Goal: Register for event/course

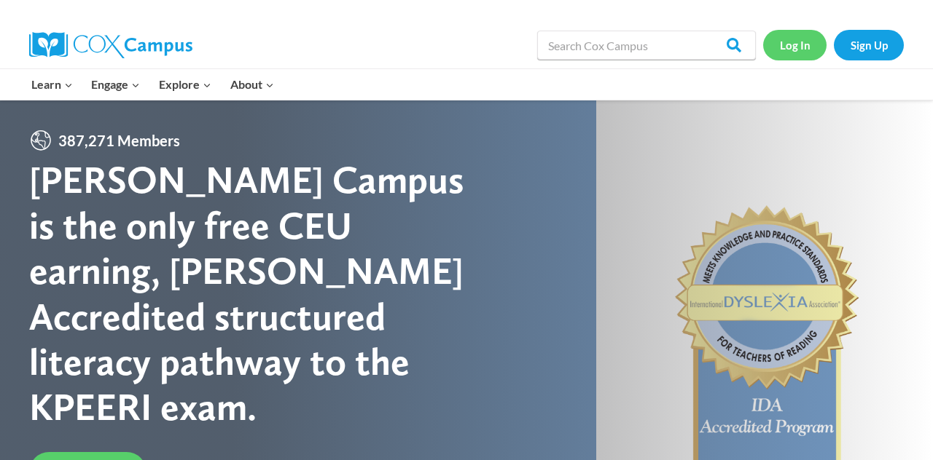
click at [812, 52] on link "Log In" at bounding box center [794, 45] width 63 height 30
click at [789, 45] on link "Log In" at bounding box center [794, 45] width 63 height 30
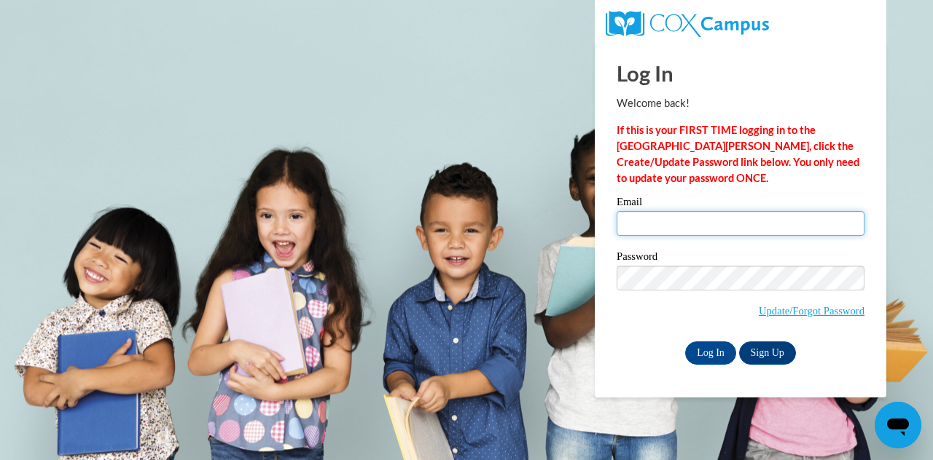
click at [675, 220] on input "Email" at bounding box center [740, 223] width 248 height 25
click at [706, 222] on input "Email" at bounding box center [740, 223] width 248 height 25
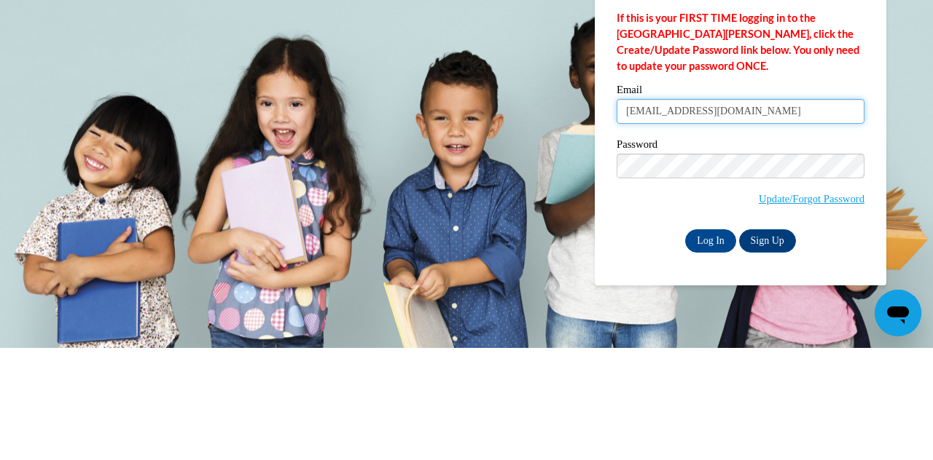
type input "alexisgurule14@gmail.com"
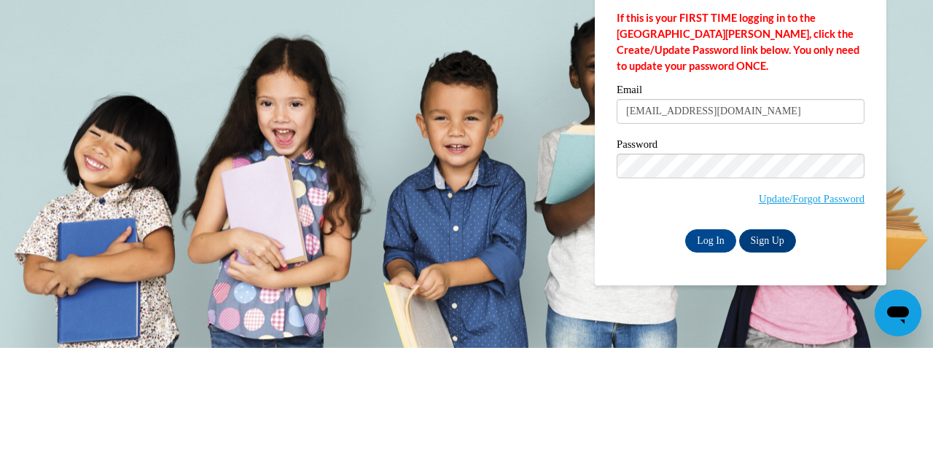
click at [912, 261] on body "Log In Welcome back! If this is your FIRST TIME logging in to the NEW Cox Campu…" at bounding box center [466, 230] width 933 height 460
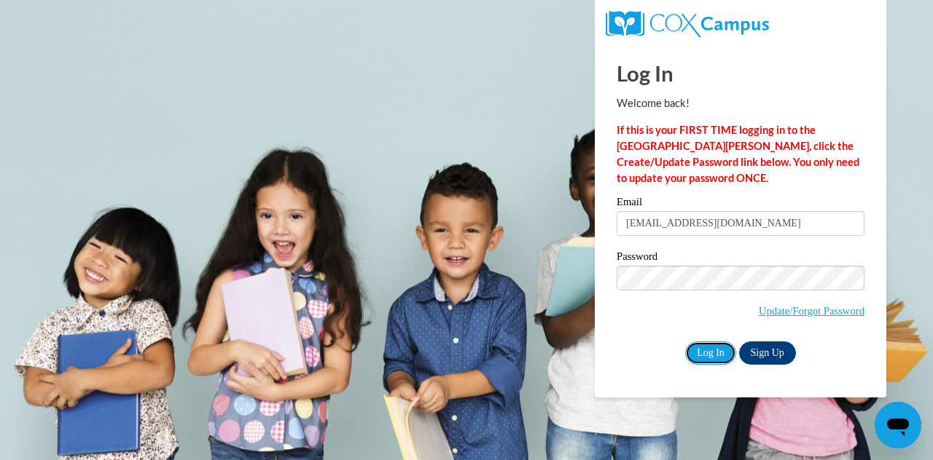
click at [701, 355] on input "Log In" at bounding box center [710, 353] width 51 height 23
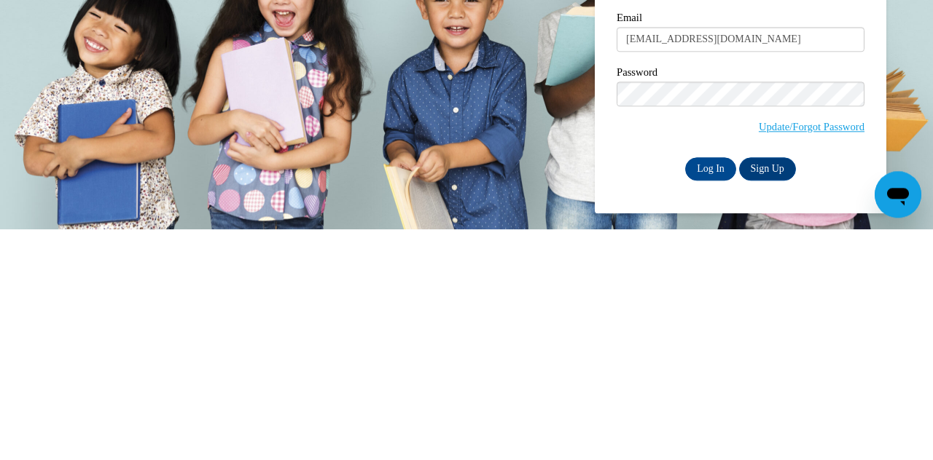
click at [705, 395] on input "Log In" at bounding box center [710, 399] width 51 height 23
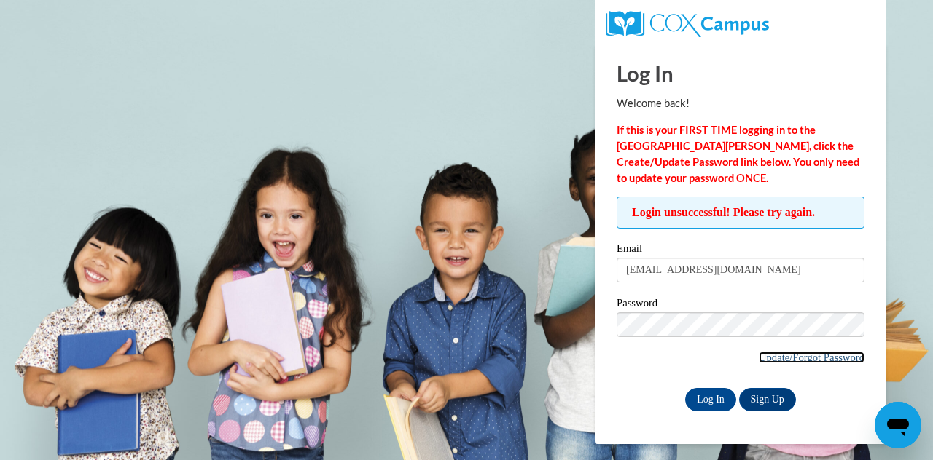
click at [775, 356] on link "Update/Forgot Password" at bounding box center [811, 358] width 106 height 12
click at [774, 361] on link "Update/Forgot Password" at bounding box center [811, 358] width 106 height 12
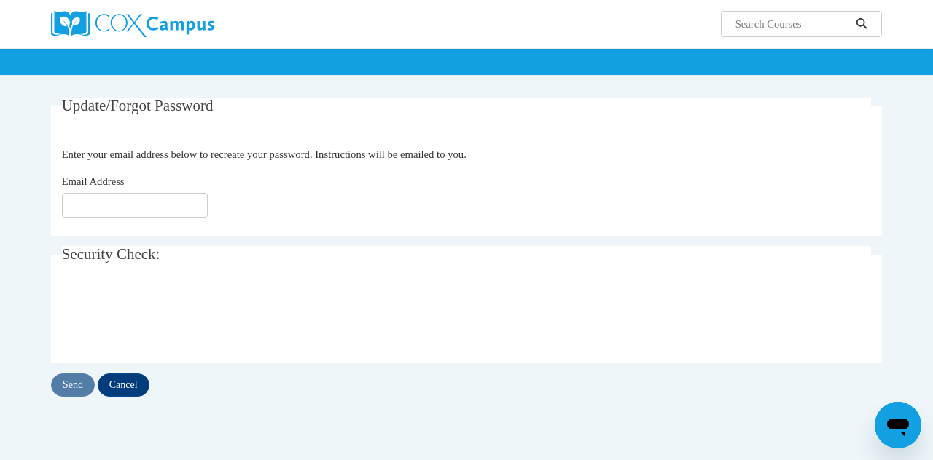
scroll to position [93, 0]
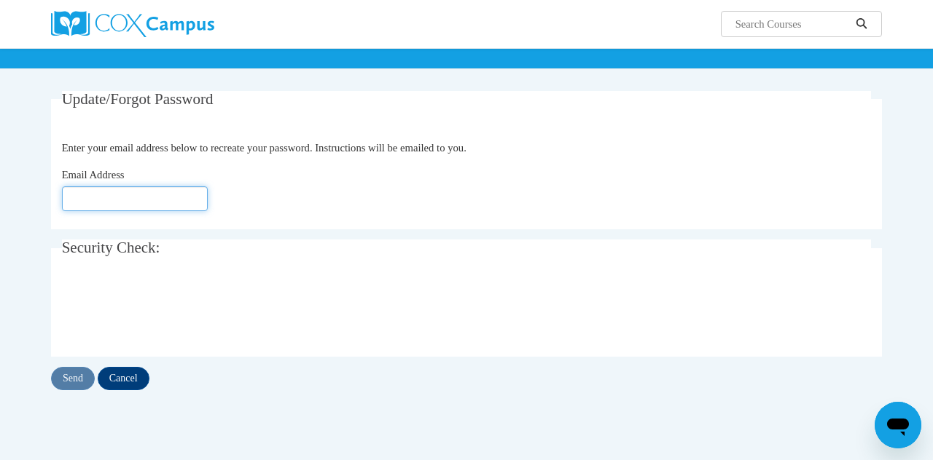
click at [90, 192] on input "Email Address" at bounding box center [135, 199] width 146 height 25
click at [73, 193] on input "Email Address" at bounding box center [135, 199] width 146 height 25
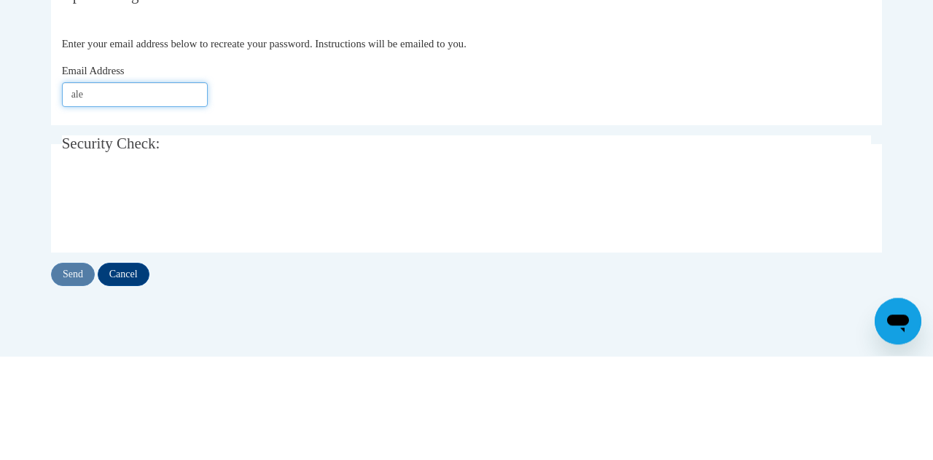
type input "[EMAIL_ADDRESS][DOMAIN_NAME]"
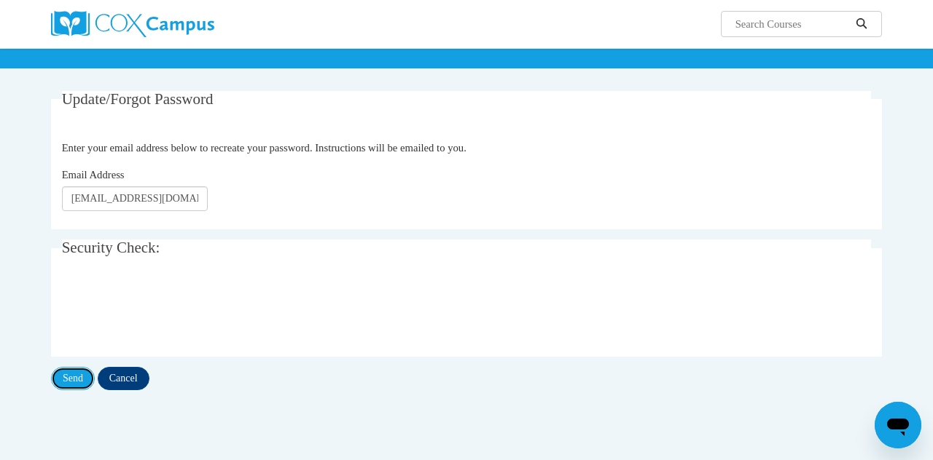
click at [68, 377] on input "Send" at bounding box center [73, 378] width 44 height 23
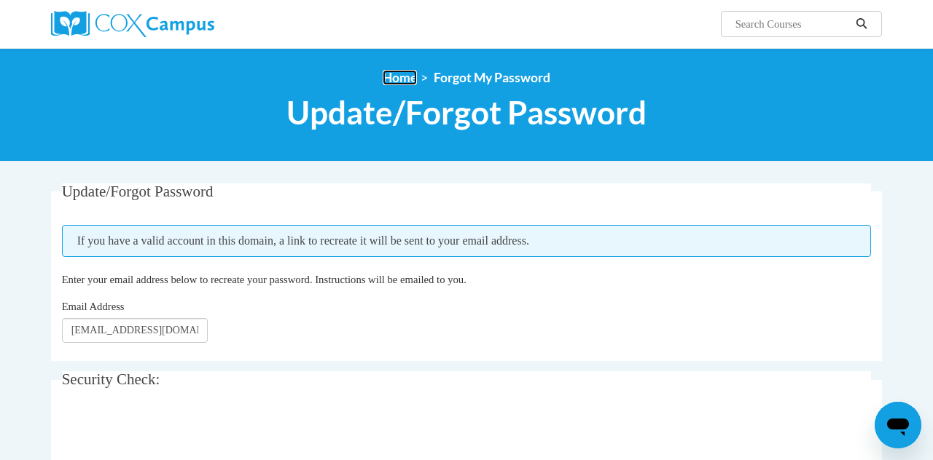
click at [402, 81] on link "Home" at bounding box center [399, 77] width 34 height 15
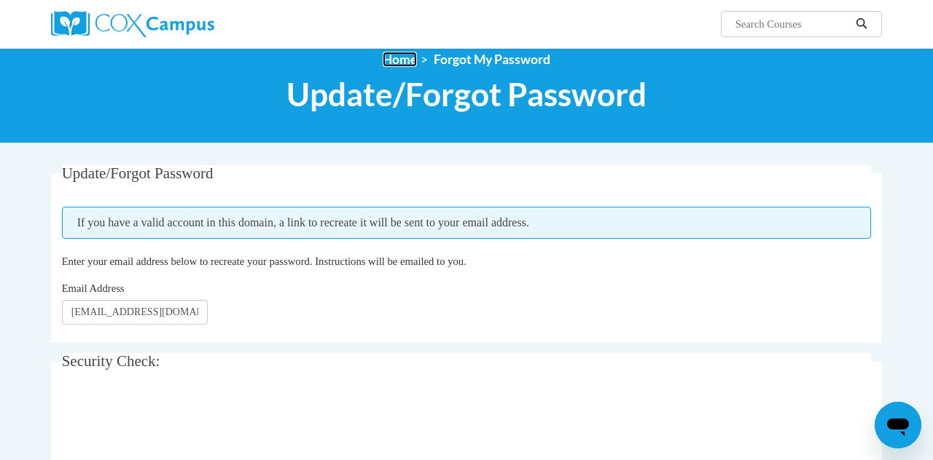
scroll to position [14, 0]
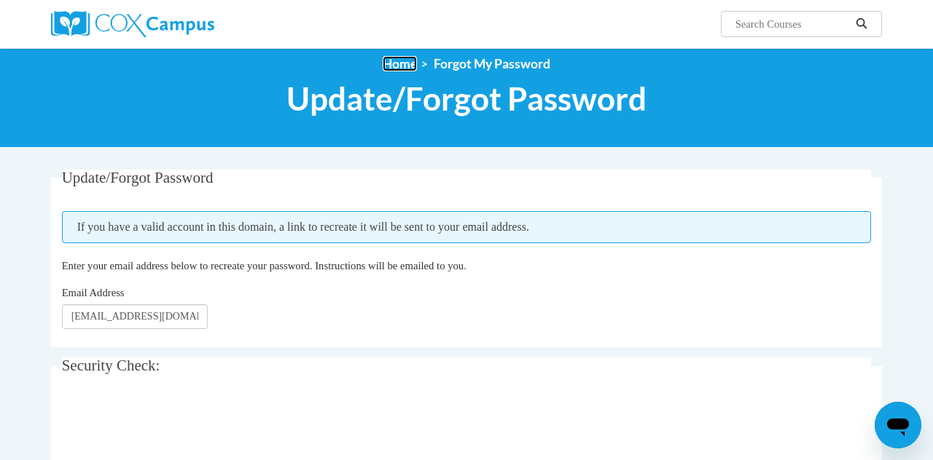
click at [388, 69] on link "Home" at bounding box center [399, 63] width 34 height 15
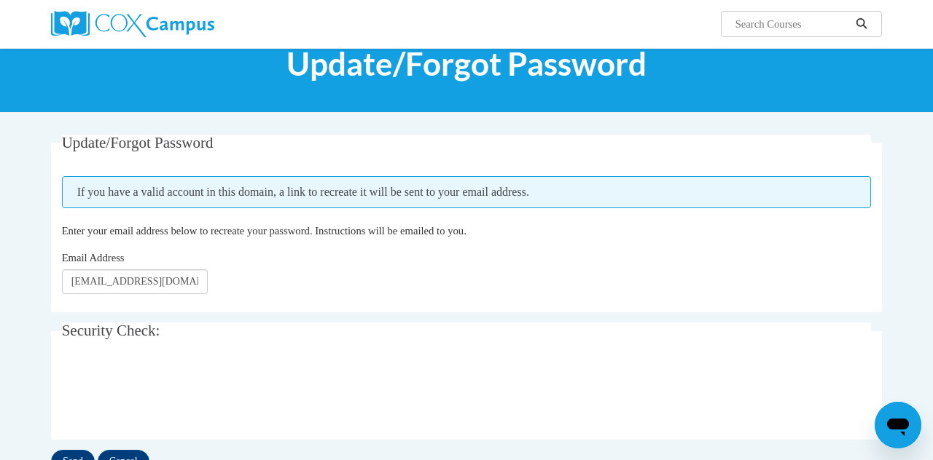
scroll to position [0, 0]
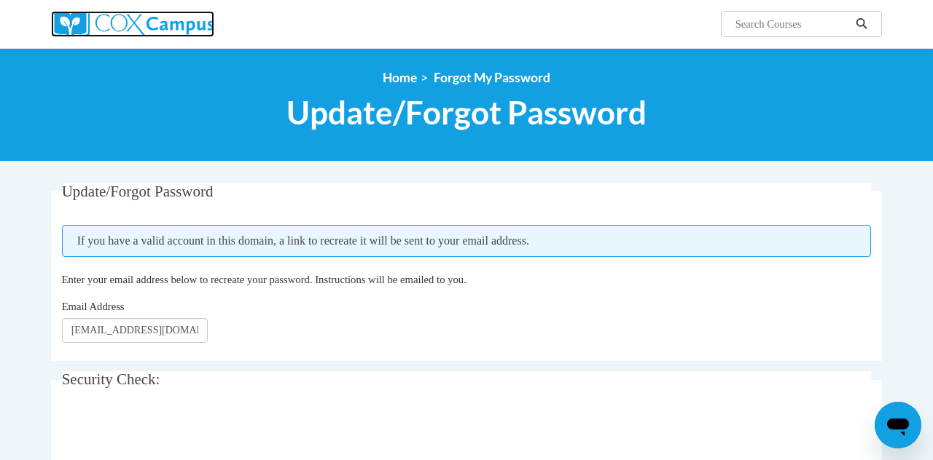
click at [128, 27] on img at bounding box center [132, 24] width 163 height 26
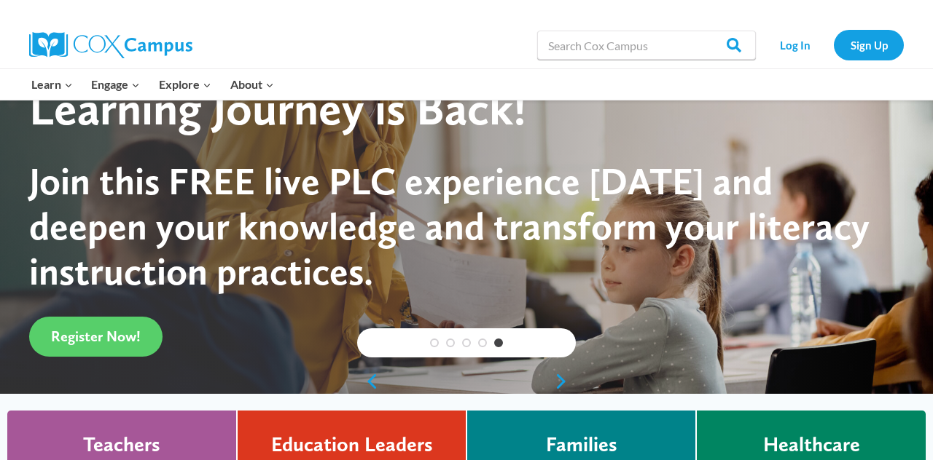
scroll to position [102, 0]
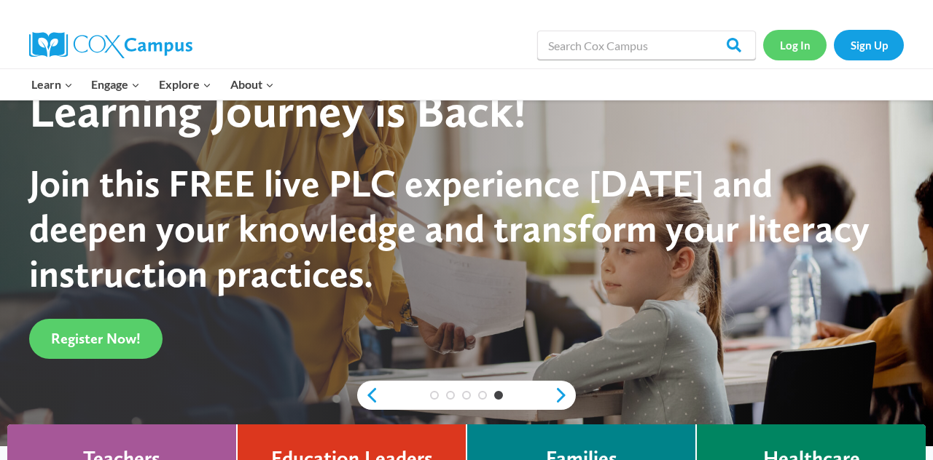
click at [801, 50] on link "Log In" at bounding box center [794, 45] width 63 height 30
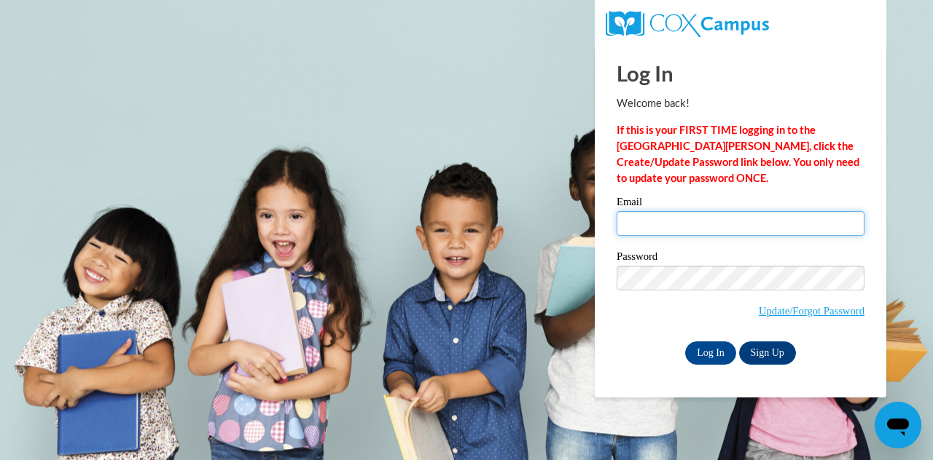
click at [836, 227] on input "Email" at bounding box center [740, 223] width 248 height 25
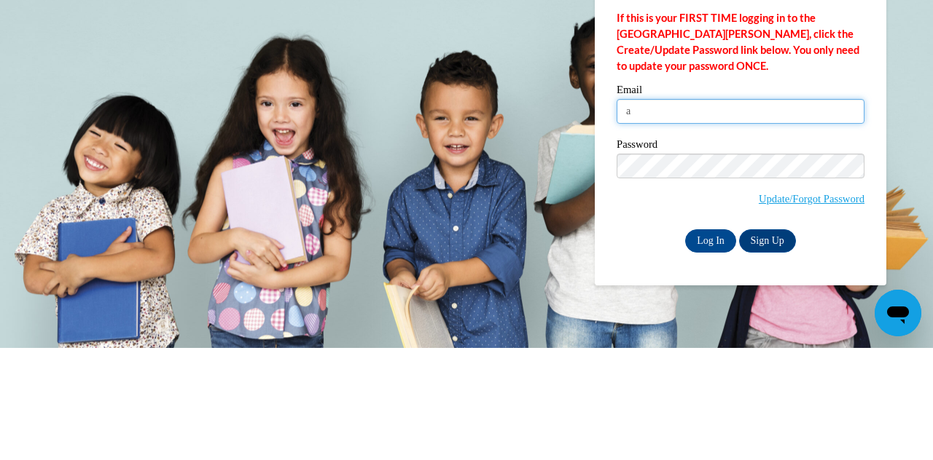
type input "[EMAIL_ADDRESS][DOMAIN_NAME]"
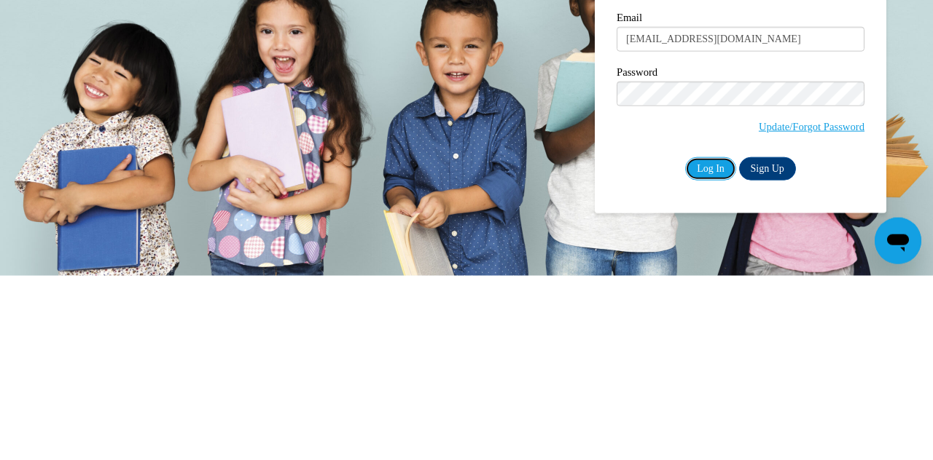
click at [713, 358] on input "Log In" at bounding box center [710, 353] width 51 height 23
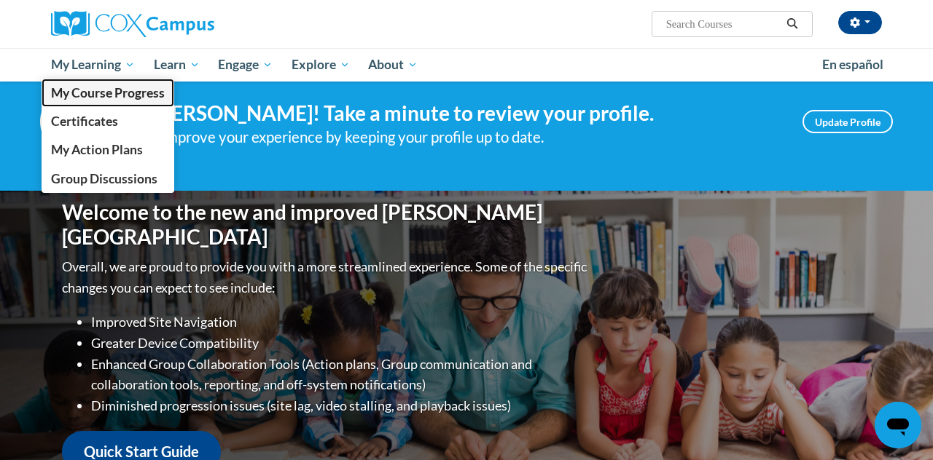
click at [131, 80] on link "My Course Progress" at bounding box center [108, 93] width 133 height 28
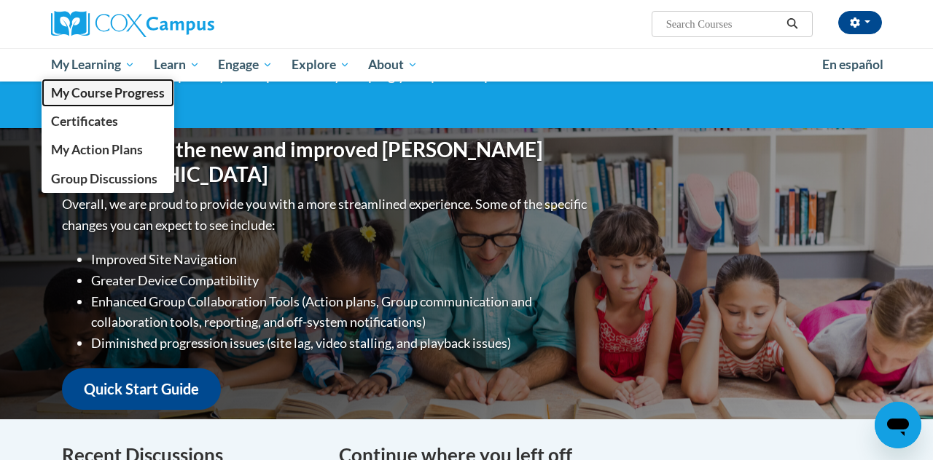
scroll to position [99, 0]
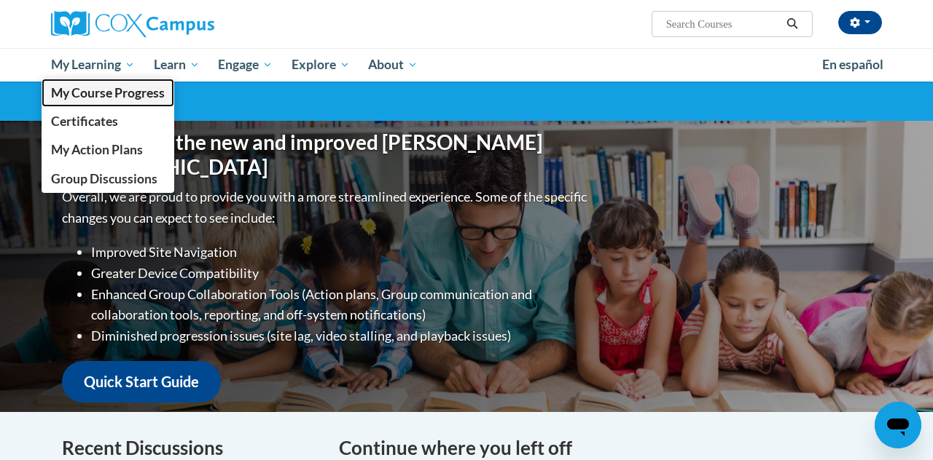
click at [74, 96] on span "My Course Progress" at bounding box center [108, 92] width 114 height 15
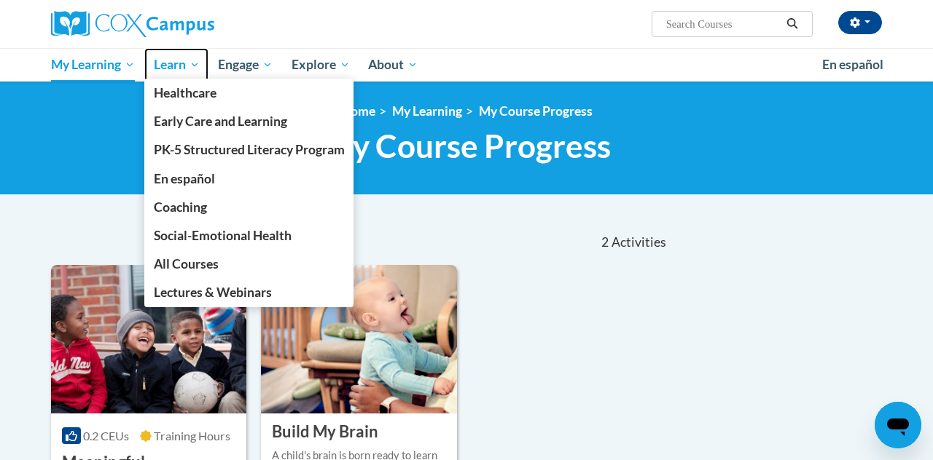
click at [192, 63] on span "Learn" at bounding box center [177, 64] width 46 height 17
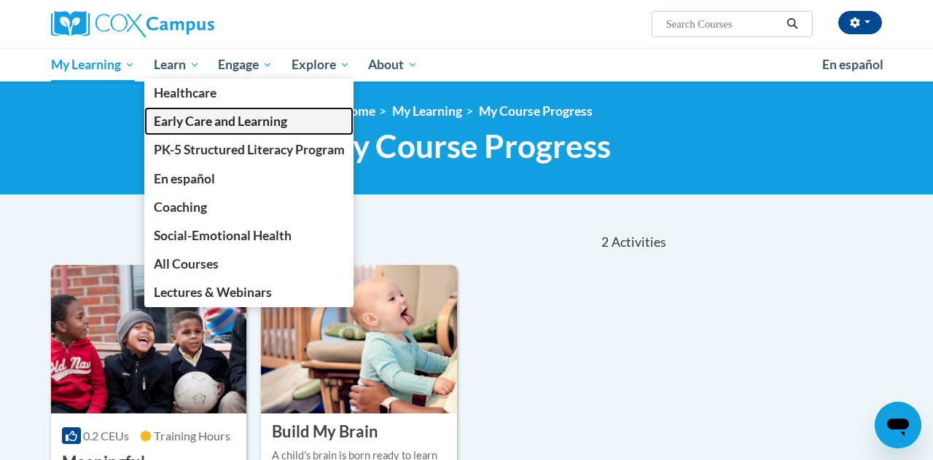
click at [169, 124] on span "Early Care and Learning" at bounding box center [220, 121] width 133 height 15
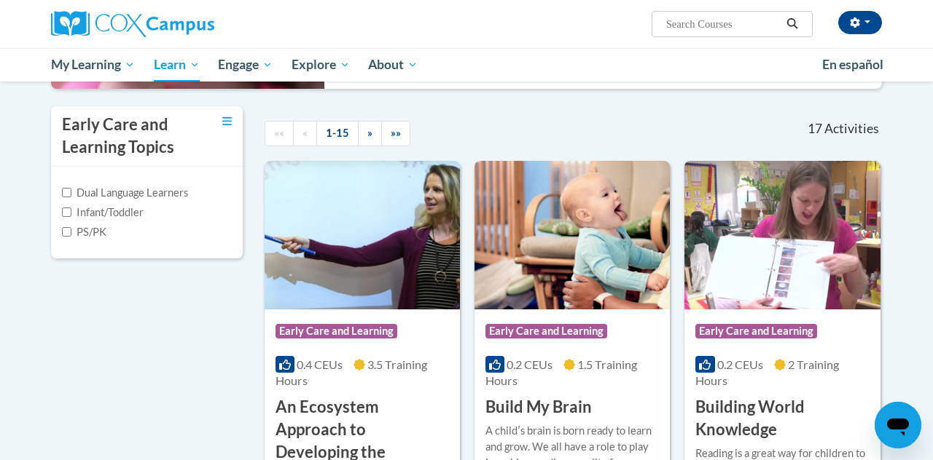
scroll to position [279, 0]
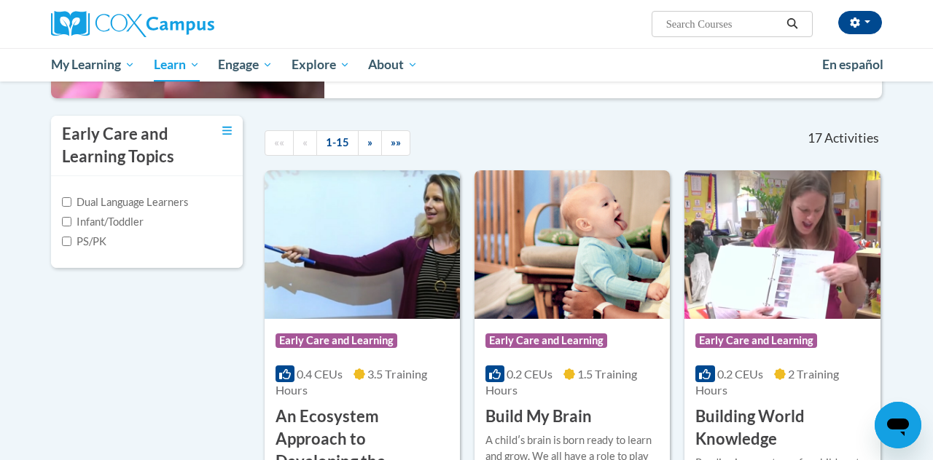
click at [126, 66] on span "My Learning" at bounding box center [93, 64] width 84 height 17
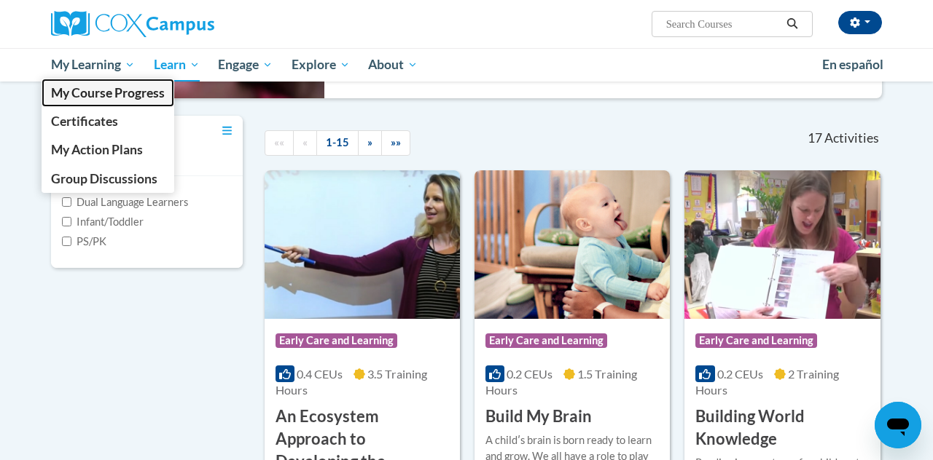
click at [82, 97] on span "My Course Progress" at bounding box center [108, 92] width 114 height 15
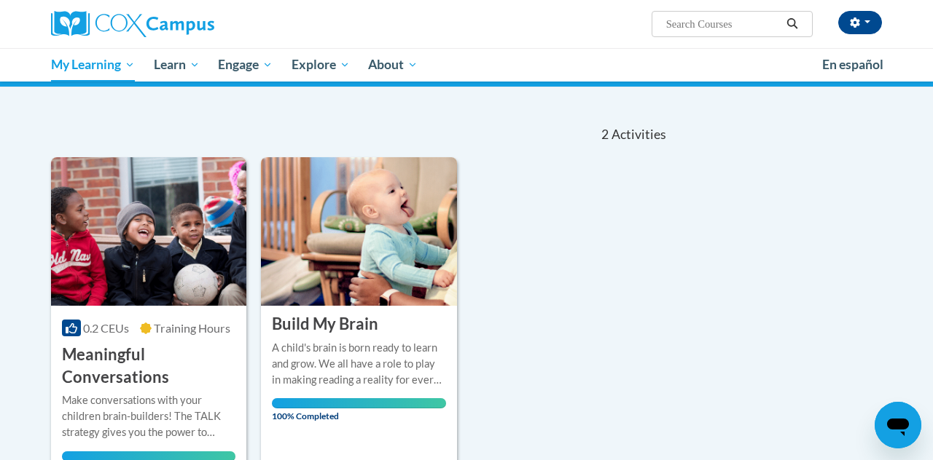
scroll to position [66, 0]
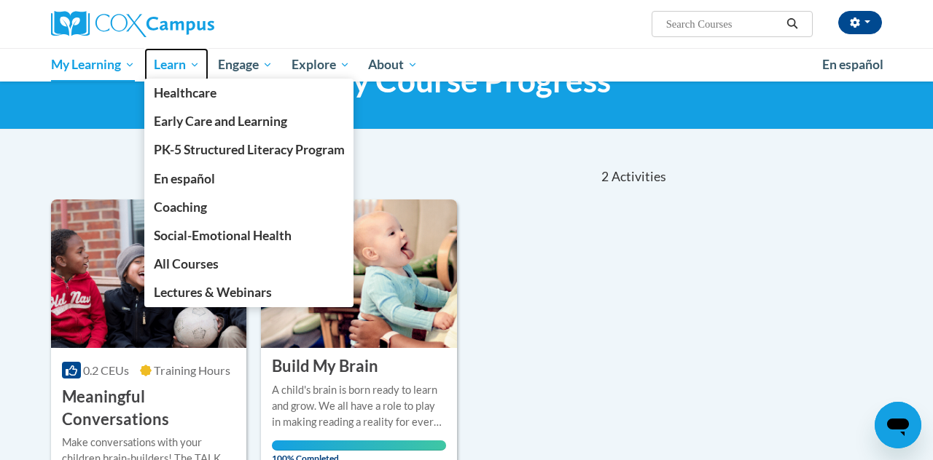
click at [191, 68] on span "Learn" at bounding box center [177, 64] width 46 height 17
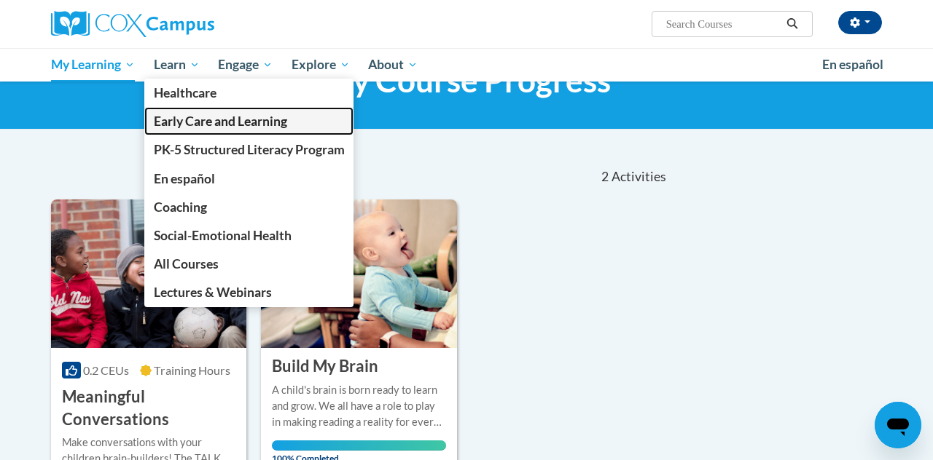
click at [164, 115] on span "Early Care and Learning" at bounding box center [220, 121] width 133 height 15
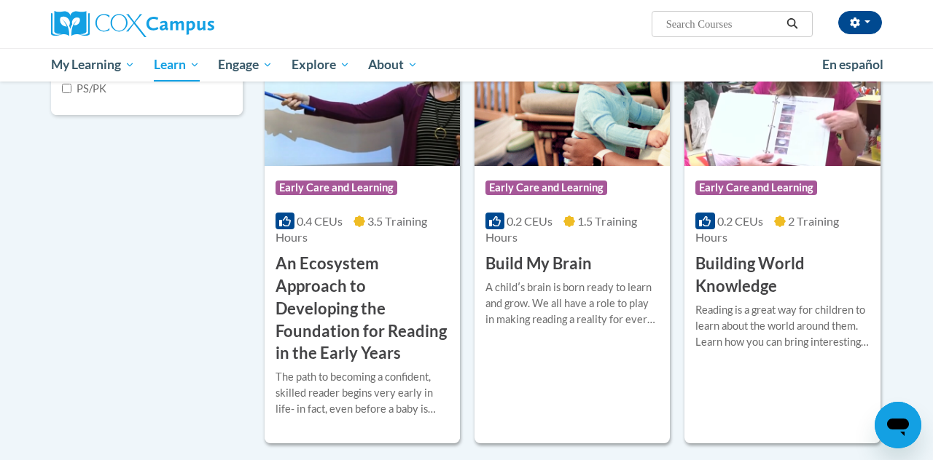
scroll to position [433, 0]
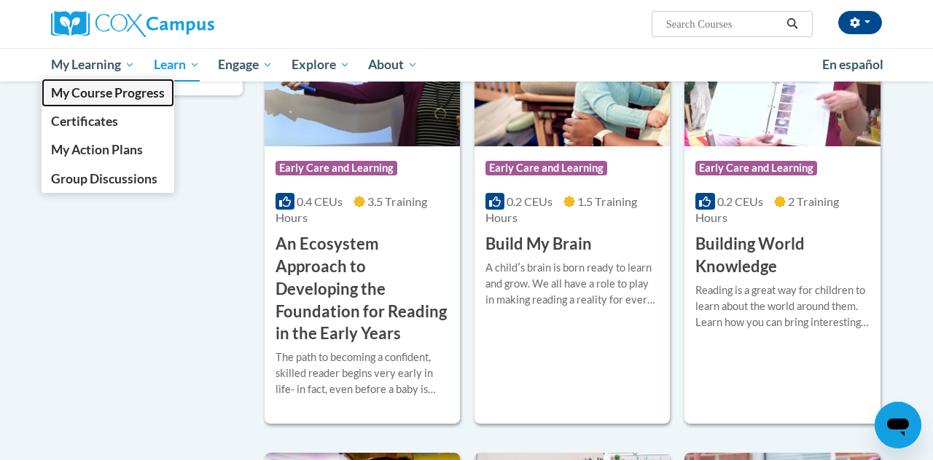
click at [130, 80] on link "My Course Progress" at bounding box center [108, 93] width 133 height 28
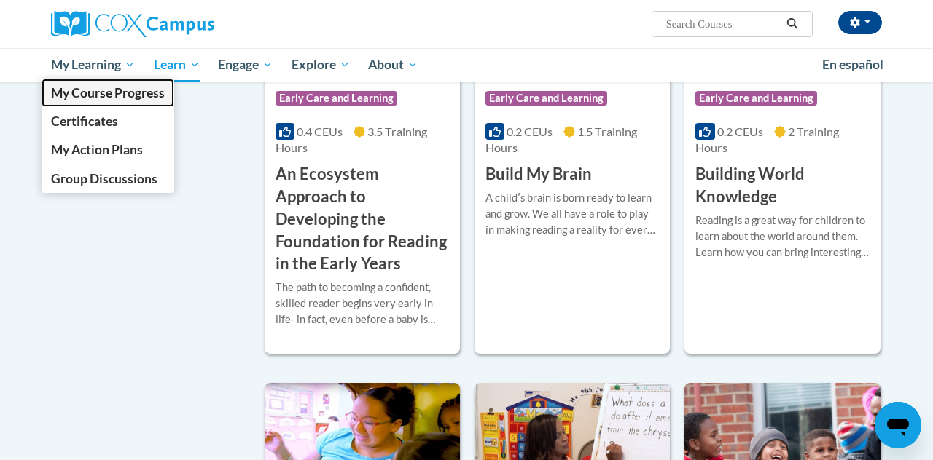
scroll to position [523, 0]
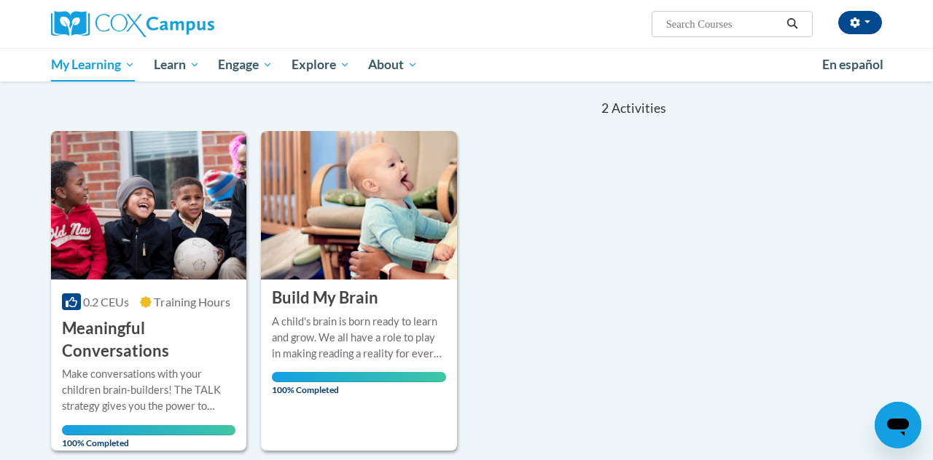
scroll to position [136, 0]
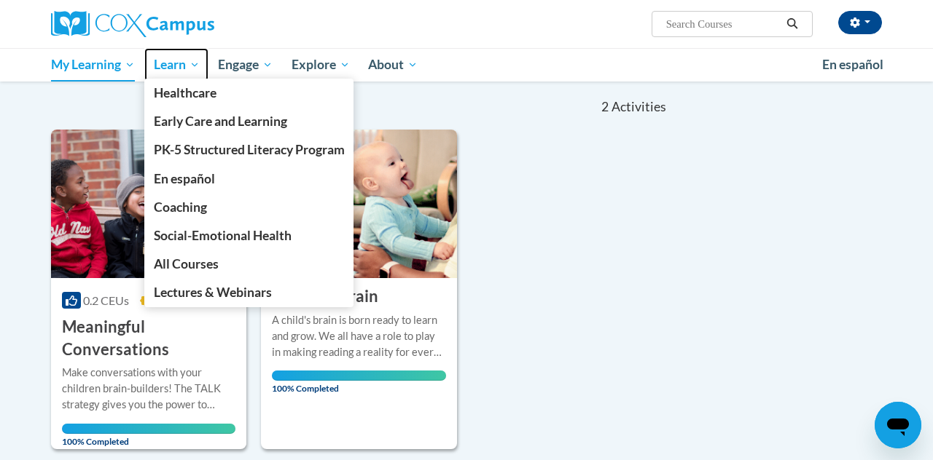
click at [197, 66] on span "Learn" at bounding box center [177, 64] width 46 height 17
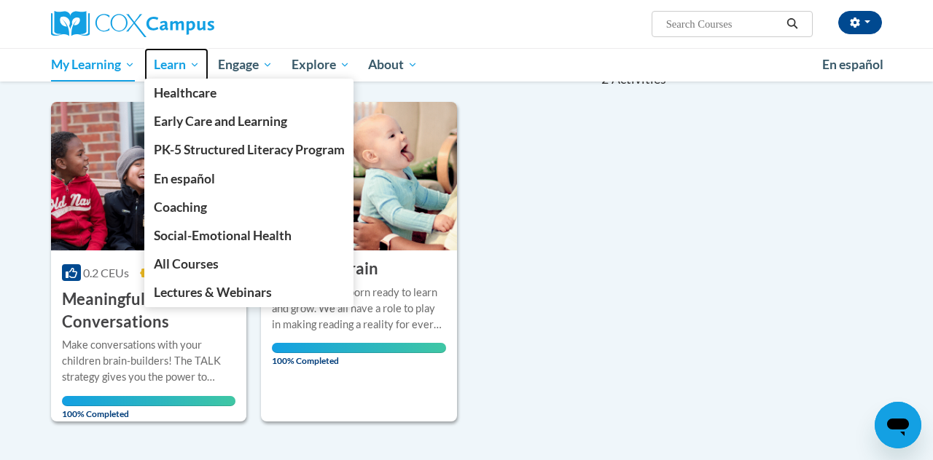
scroll to position [205, 0]
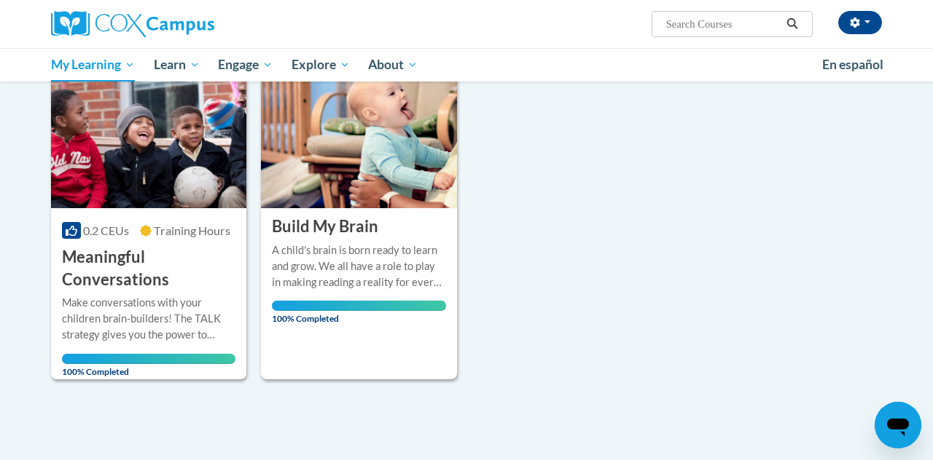
click at [852, 259] on div "Sort Date Enrolled Title (A-Z) «« « 1-2 » »» 2 Activities CEUs 0.2 CEUs Trainin…" at bounding box center [466, 197] width 852 height 366
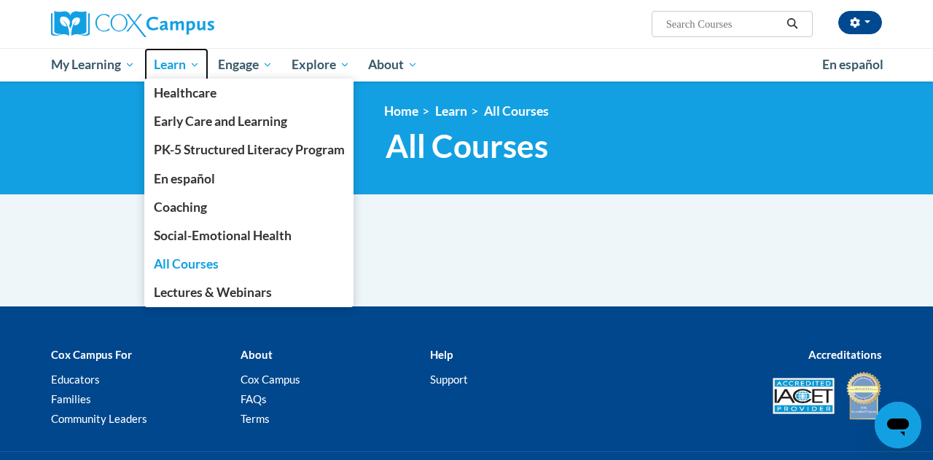
click at [194, 63] on span "Learn" at bounding box center [177, 64] width 46 height 17
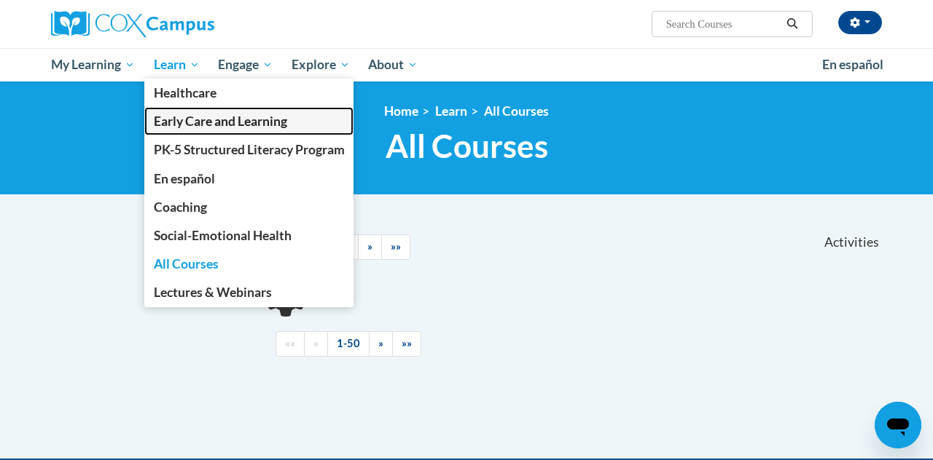
click at [170, 124] on span "Early Care and Learning" at bounding box center [220, 121] width 133 height 15
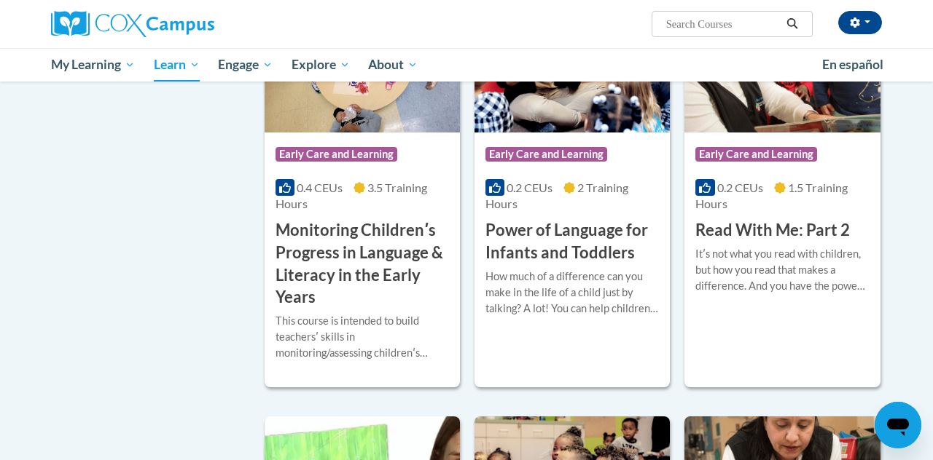
scroll to position [1345, 0]
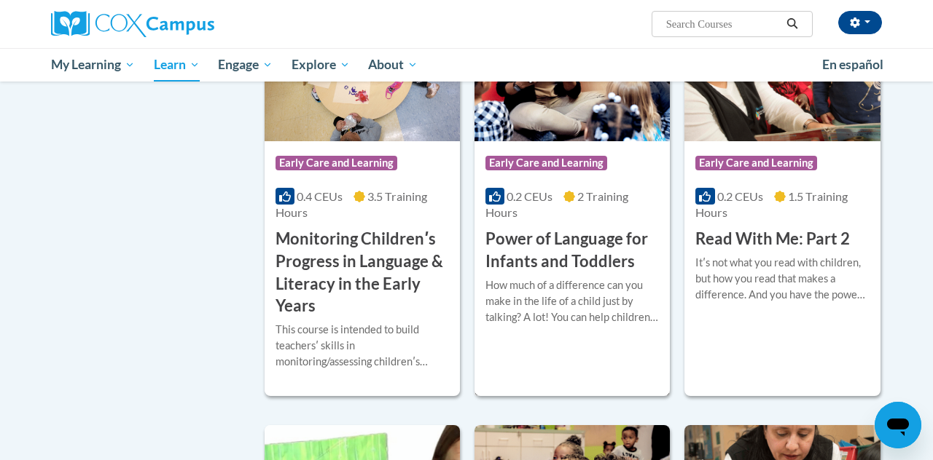
click at [522, 251] on h3 "Power of Language for Infants and Toddlers" at bounding box center [571, 250] width 173 height 45
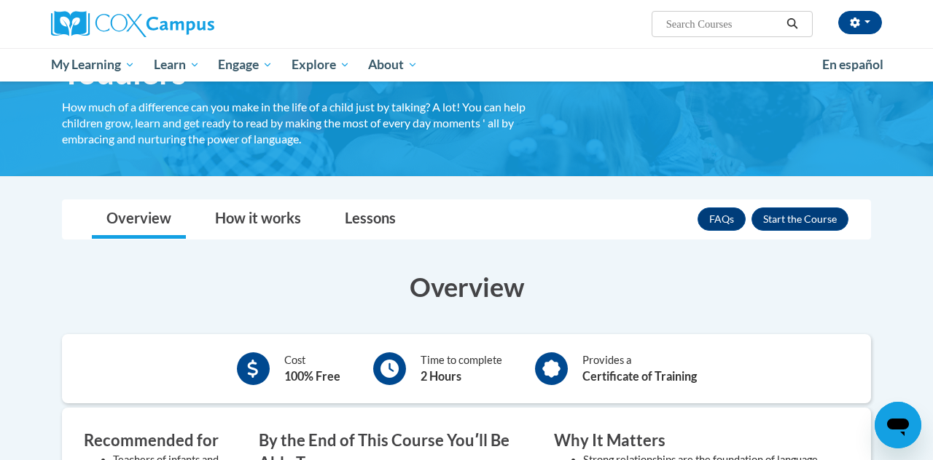
scroll to position [88, 0]
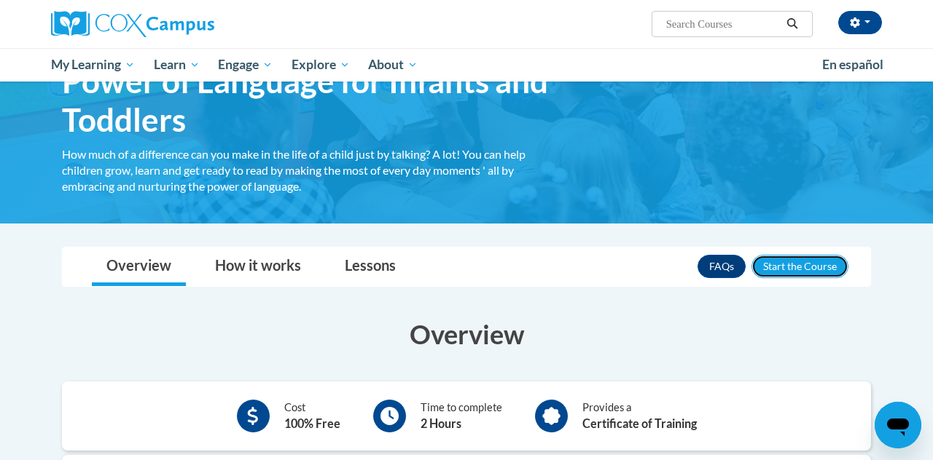
click at [831, 264] on button "Enroll" at bounding box center [799, 266] width 97 height 23
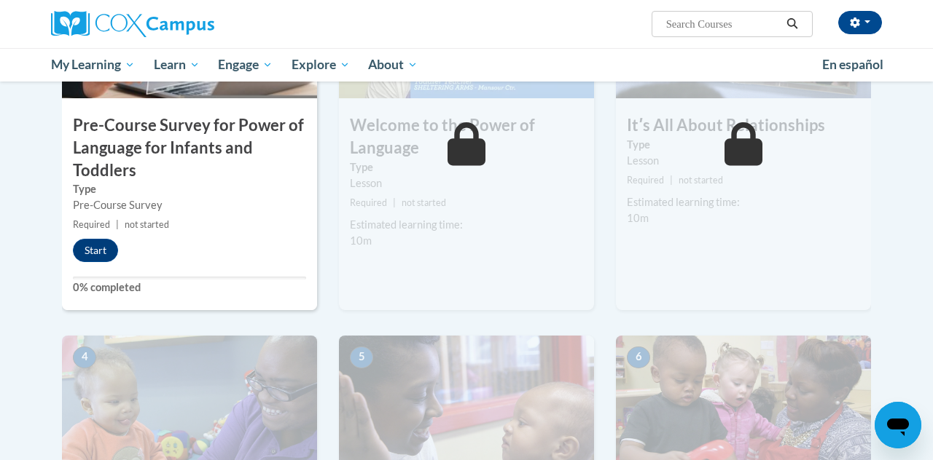
scroll to position [463, 0]
click at [98, 252] on button "Start" at bounding box center [95, 249] width 45 height 23
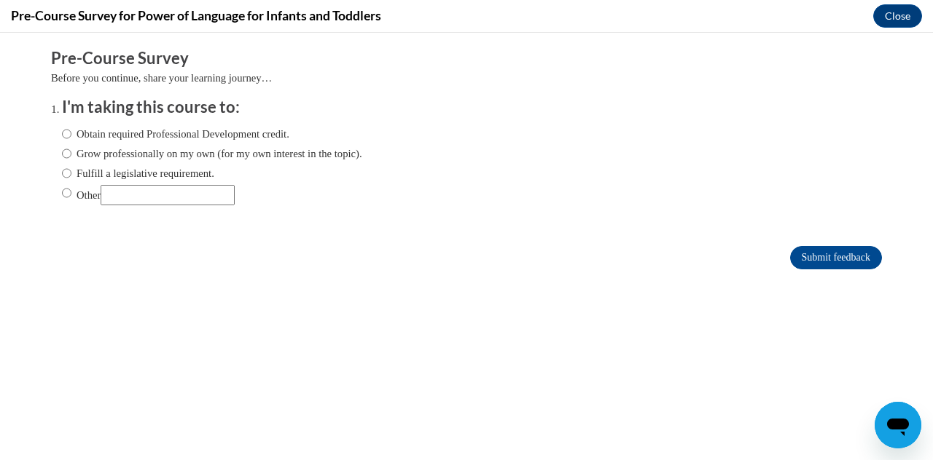
scroll to position [0, 0]
click at [70, 157] on input "Grow professionally on my own (for my own interest in the topic)." at bounding box center [66, 154] width 9 height 16
radio input "true"
click at [863, 259] on input "Submit feedback" at bounding box center [836, 257] width 92 height 23
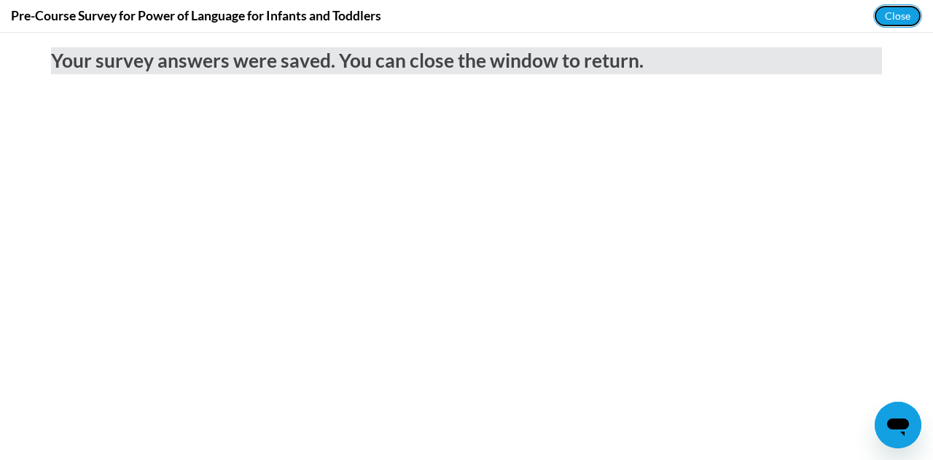
click at [902, 21] on button "Close" at bounding box center [897, 15] width 49 height 23
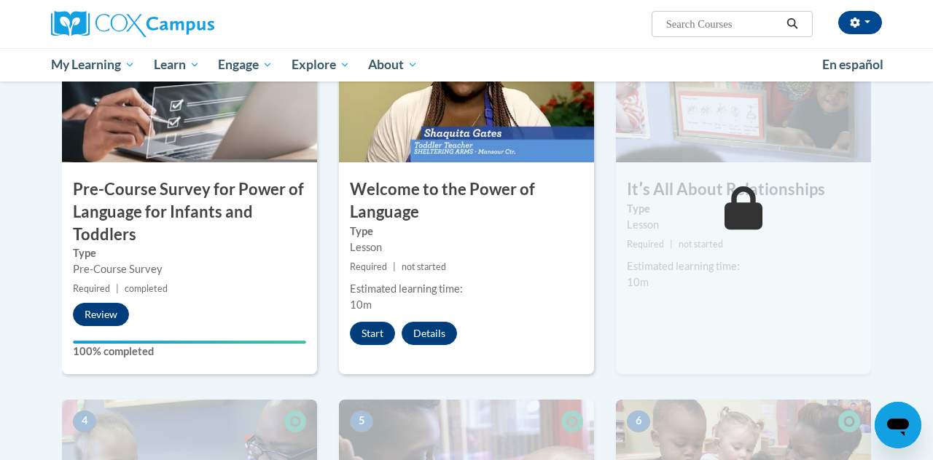
scroll to position [395, 0]
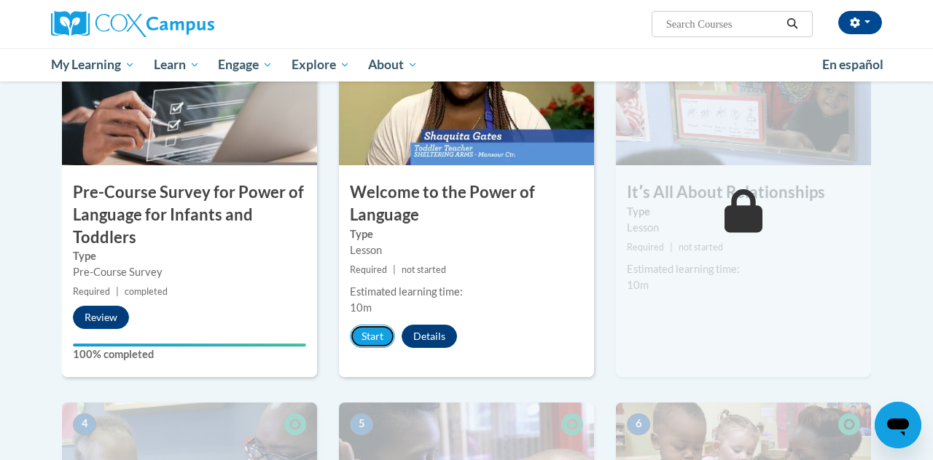
click at [371, 331] on button "Start" at bounding box center [372, 336] width 45 height 23
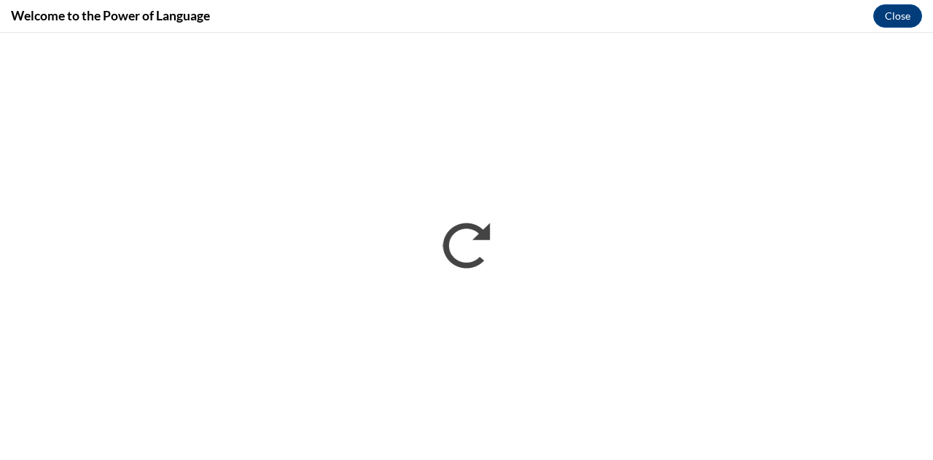
scroll to position [0, 0]
click at [902, 27] on button "Close" at bounding box center [897, 15] width 49 height 23
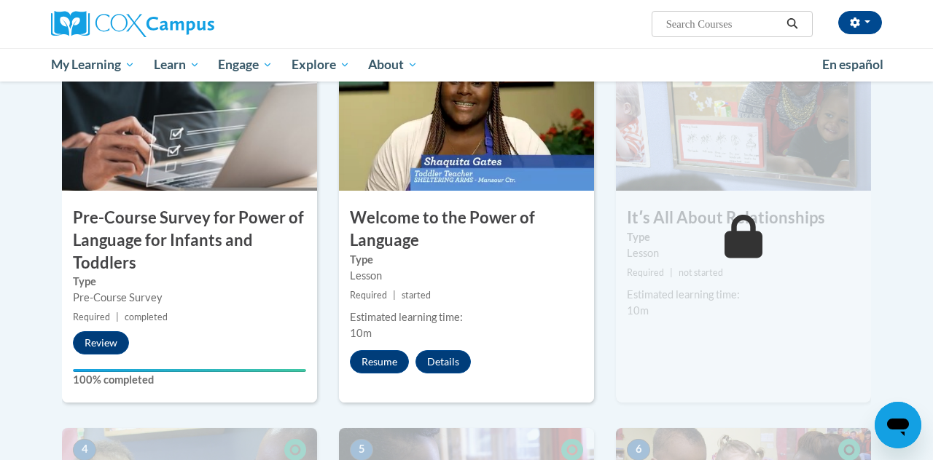
scroll to position [372, 0]
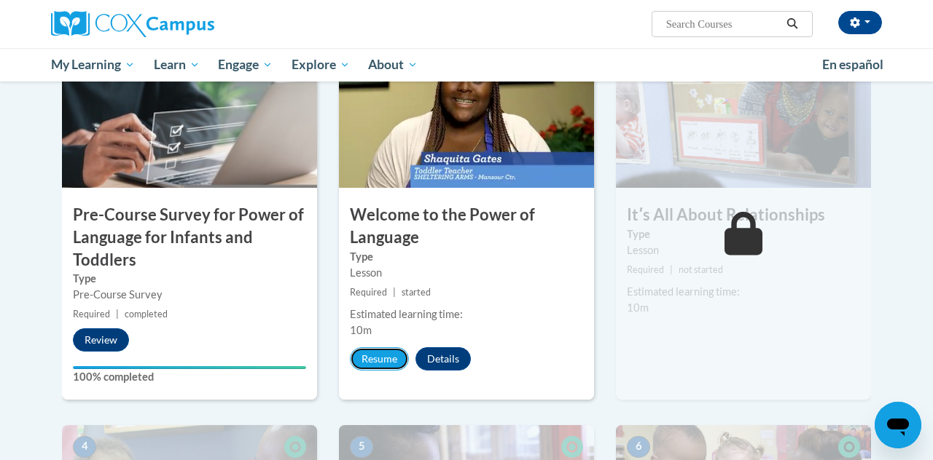
click at [386, 364] on button "Resume" at bounding box center [379, 359] width 59 height 23
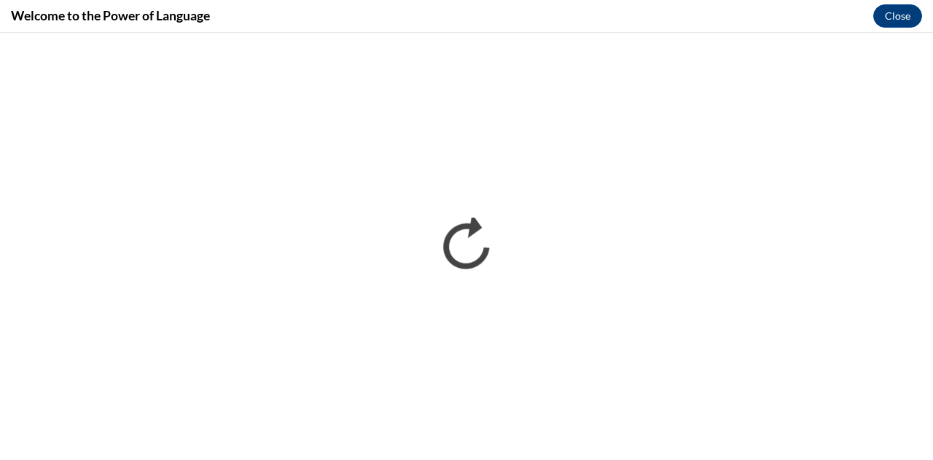
scroll to position [0, 0]
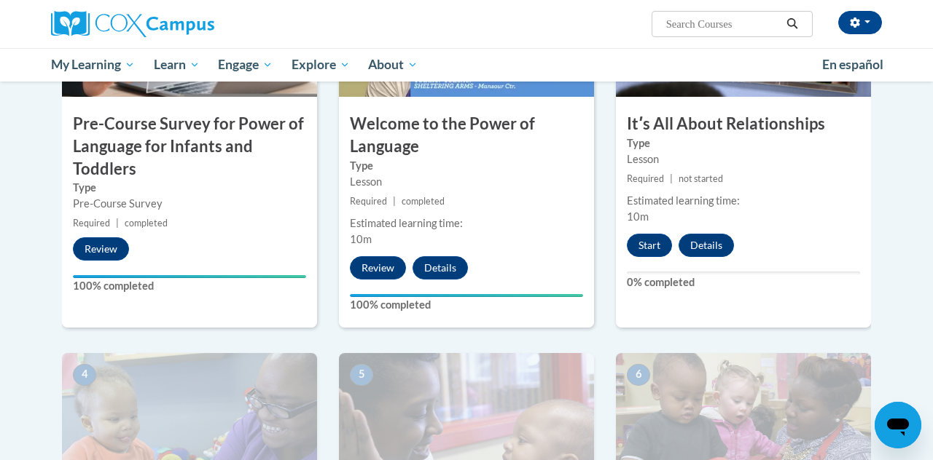
scroll to position [460, 0]
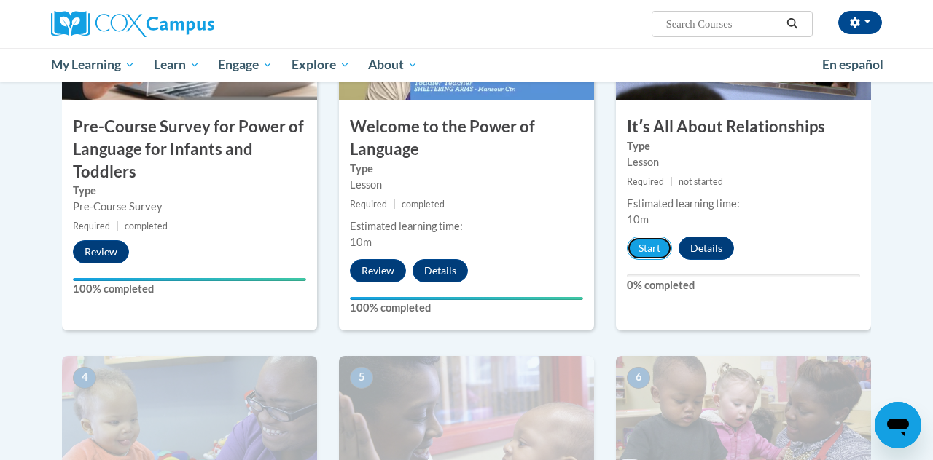
click at [655, 251] on button "Start" at bounding box center [649, 248] width 45 height 23
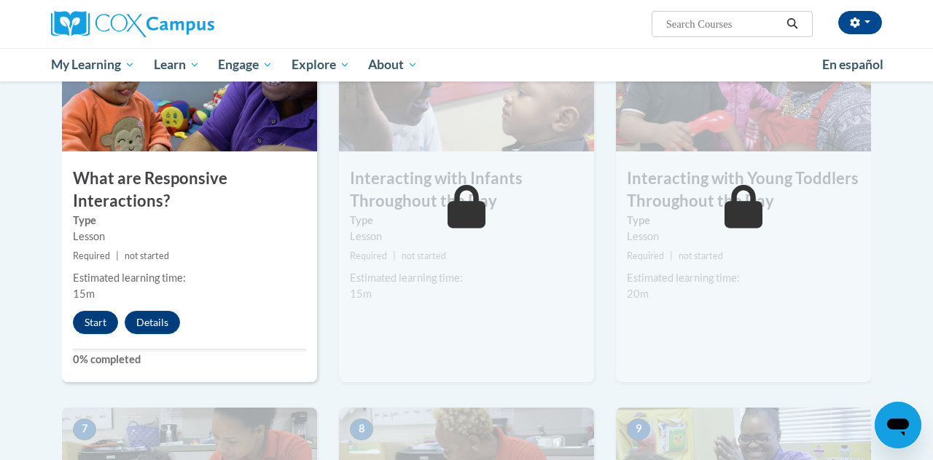
scroll to position [812, 0]
click at [95, 313] on button "Start" at bounding box center [95, 321] width 45 height 23
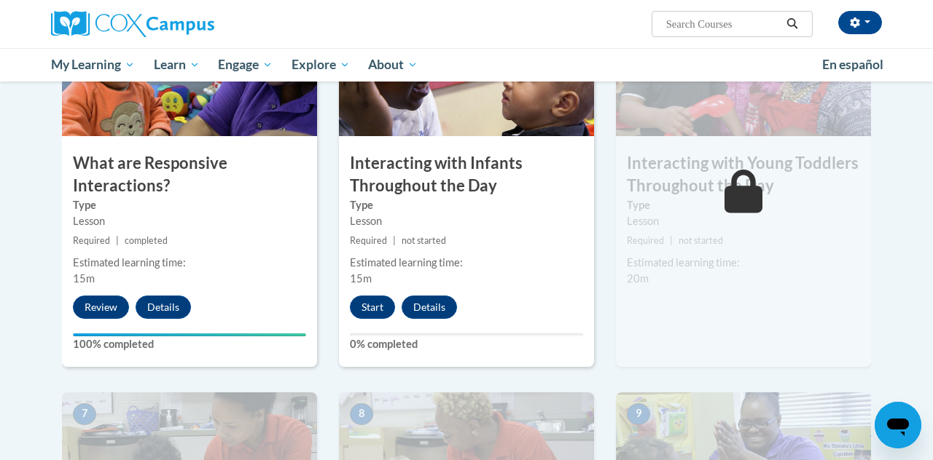
scroll to position [827, 0]
click at [371, 302] on button "Start" at bounding box center [372, 306] width 45 height 23
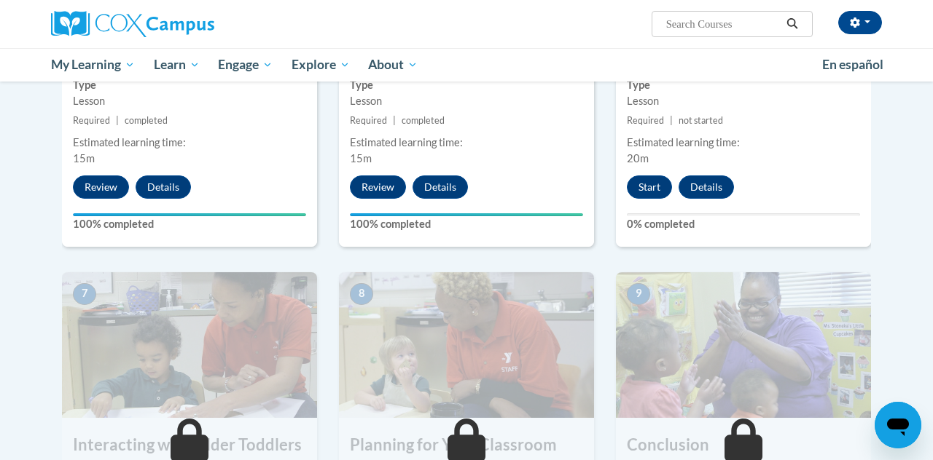
scroll to position [944, 0]
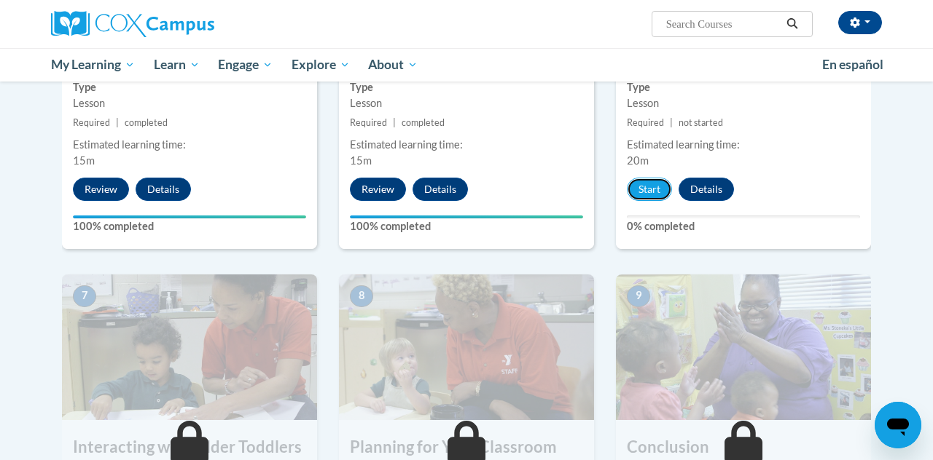
click at [654, 192] on button "Start" at bounding box center [649, 189] width 45 height 23
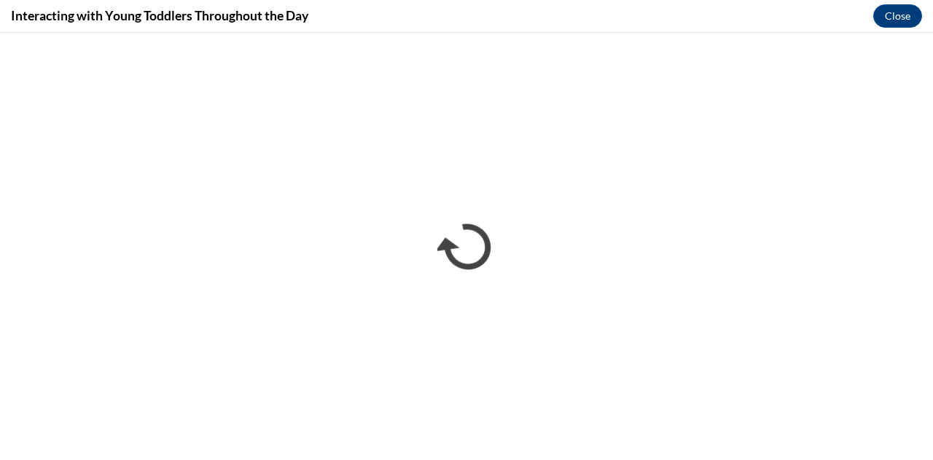
scroll to position [0, 0]
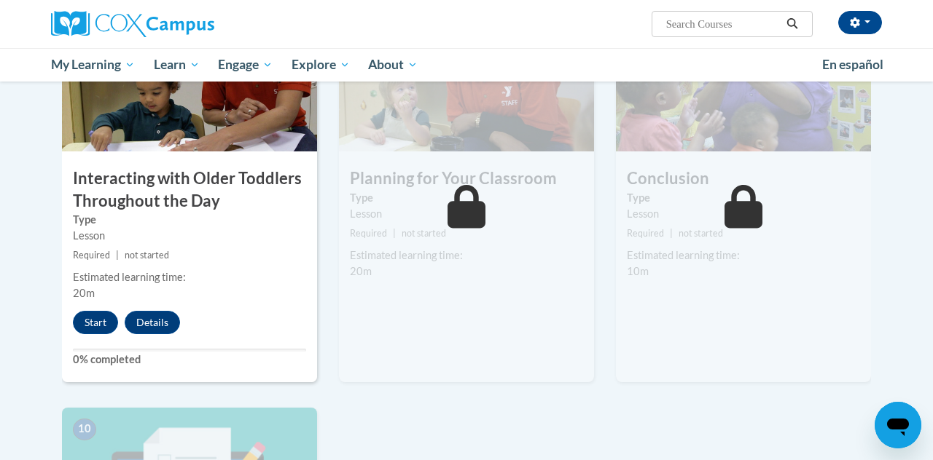
scroll to position [1241, 0]
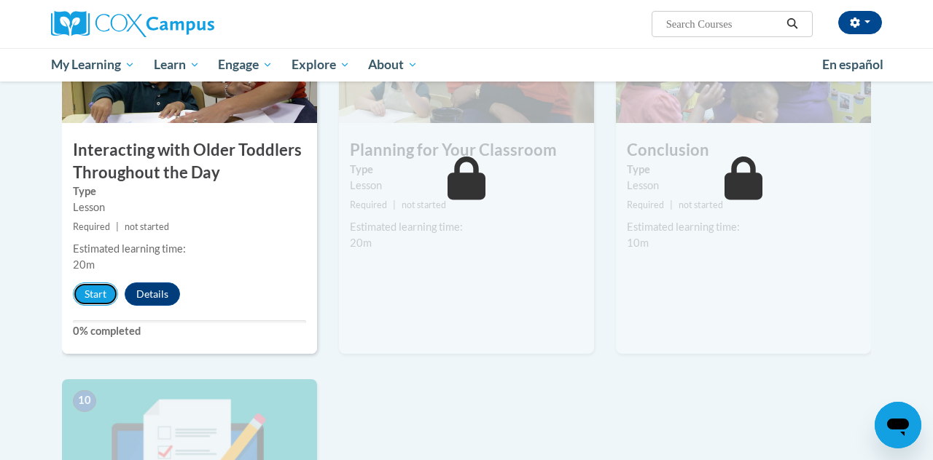
click at [89, 291] on button "Start" at bounding box center [95, 294] width 45 height 23
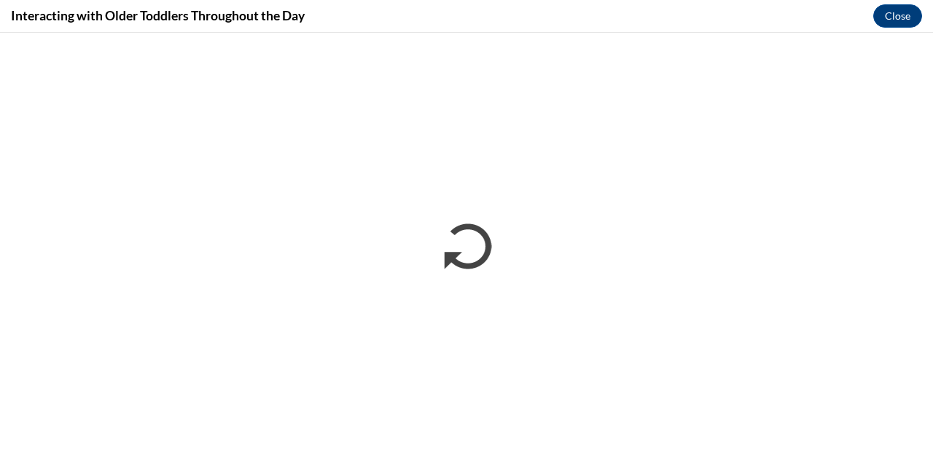
scroll to position [0, 0]
